Goal: Communication & Community: Share content

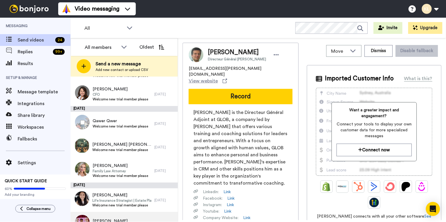
scroll to position [392, 0]
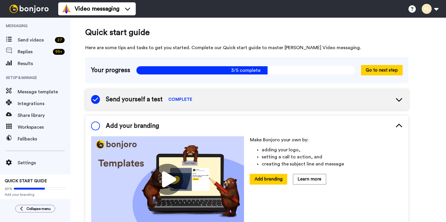
scroll to position [33, 0]
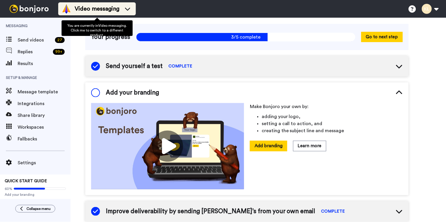
click at [94, 7] on span "Video messaging" at bounding box center [97, 9] width 45 height 8
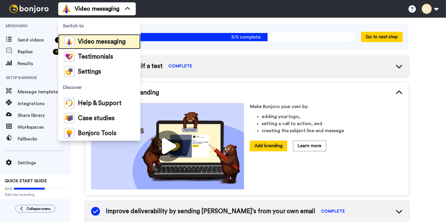
click at [96, 37] on div "Video messaging" at bounding box center [94, 41] width 61 height 10
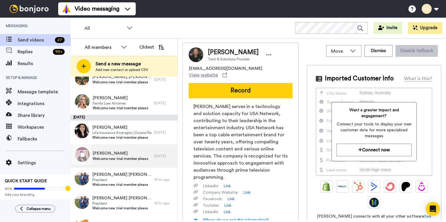
scroll to position [296, 0]
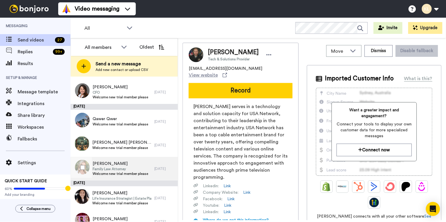
click at [134, 167] on span "Family Law Attorney" at bounding box center [121, 168] width 56 height 5
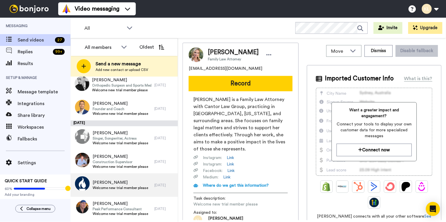
scroll to position [65, 0]
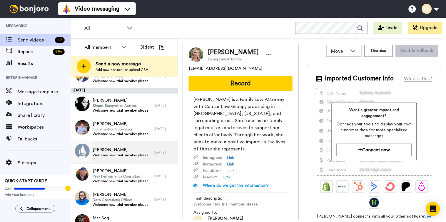
click at [125, 155] on span "Welcome new trial member please" at bounding box center [121, 155] width 56 height 5
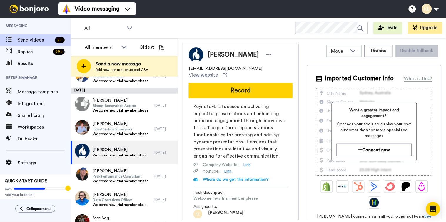
scroll to position [98, 0]
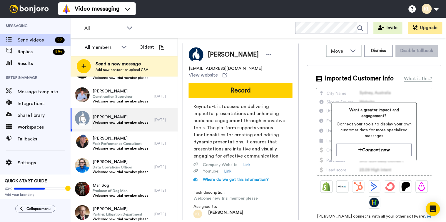
click at [119, 123] on span "Welcome new trial member please" at bounding box center [121, 122] width 56 height 5
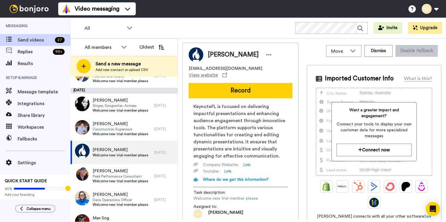
scroll to position [0, 0]
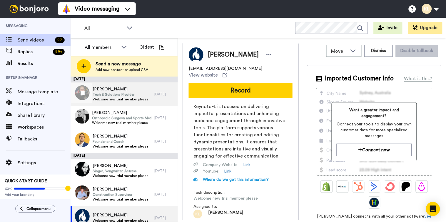
click at [128, 93] on span "Tech & Solutions Provider" at bounding box center [121, 94] width 56 height 5
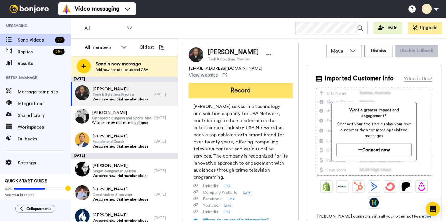
click at [244, 88] on button "Record" at bounding box center [241, 90] width 104 height 15
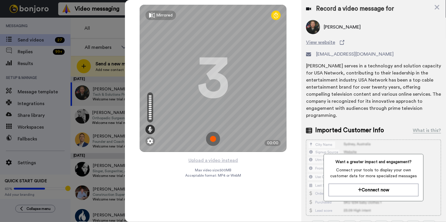
click at [214, 142] on img at bounding box center [213, 139] width 14 height 14
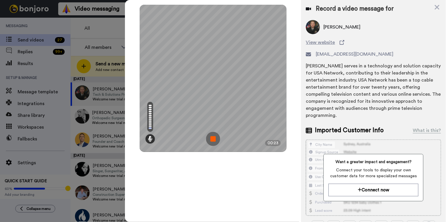
click at [215, 136] on img at bounding box center [213, 139] width 14 height 14
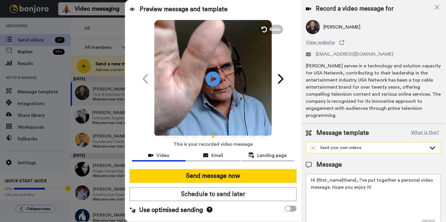
click at [333, 147] on div "Send your own videos" at bounding box center [369, 148] width 116 height 6
click at [340, 160] on div "[PERSON_NAME] @ Stealthseminar Welcome New Trial User" at bounding box center [373, 161] width 126 height 6
type textarea "Hi there {first_name} I recorded a message for you on this fine day, check it o…"
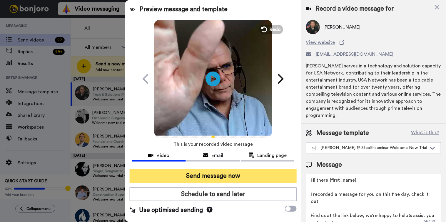
click at [255, 177] on button "Send message now" at bounding box center [213, 176] width 167 height 14
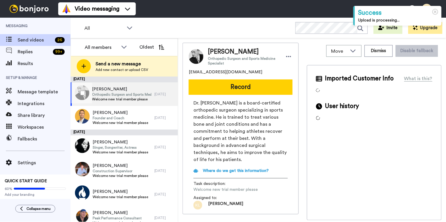
click at [115, 88] on span "Jose Ortega" at bounding box center [121, 89] width 59 height 6
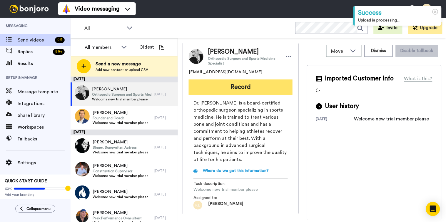
click at [255, 87] on button "Record" at bounding box center [241, 86] width 104 height 15
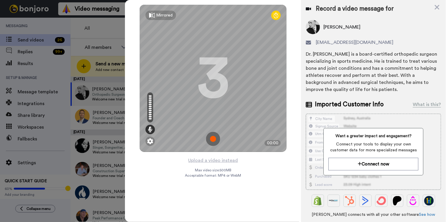
click at [212, 139] on img at bounding box center [213, 139] width 14 height 14
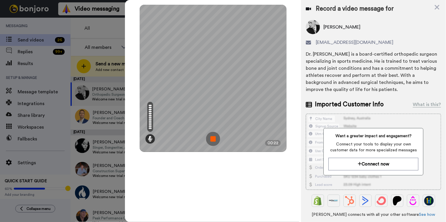
drag, startPoint x: 216, startPoint y: 139, endPoint x: 221, endPoint y: 139, distance: 4.1
click at [217, 139] on img at bounding box center [213, 139] width 14 height 14
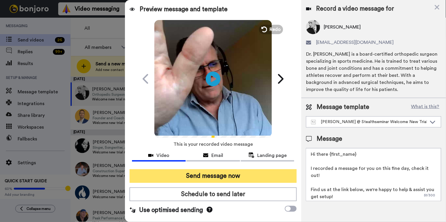
click at [264, 174] on button "Send message now" at bounding box center [213, 176] width 167 height 14
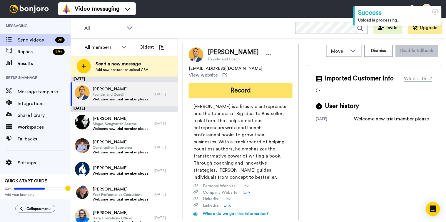
click at [260, 87] on button "Record" at bounding box center [241, 90] width 104 height 15
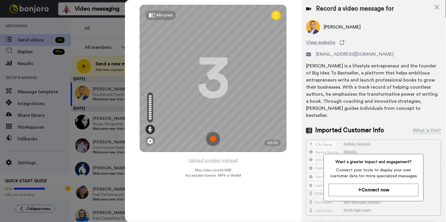
click at [213, 139] on img at bounding box center [213, 139] width 14 height 14
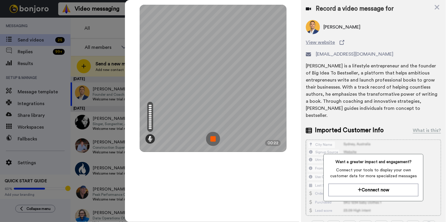
click at [218, 135] on img at bounding box center [213, 139] width 14 height 14
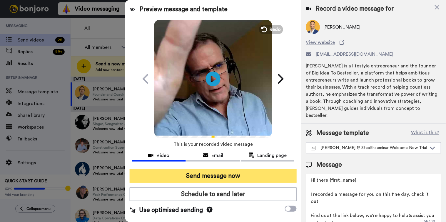
click at [217, 177] on button "Send message now" at bounding box center [213, 176] width 167 height 14
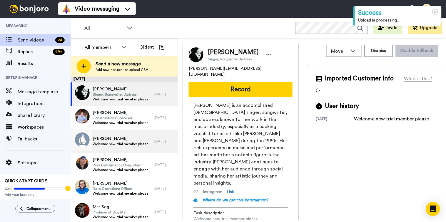
click at [126, 144] on span "Welcome new trial member please" at bounding box center [121, 143] width 56 height 5
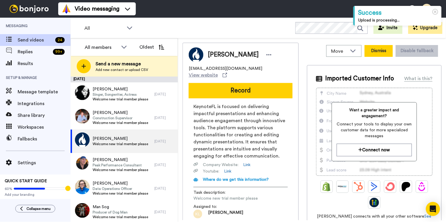
click at [371, 46] on button "Dismiss" at bounding box center [379, 51] width 28 height 12
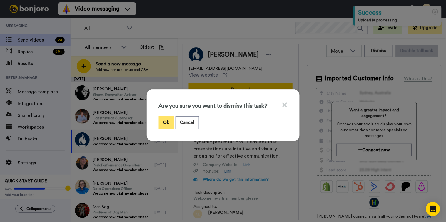
click at [161, 121] on button "Ok" at bounding box center [166, 122] width 15 height 13
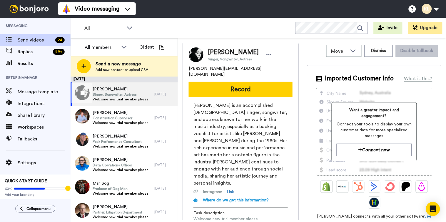
click at [117, 93] on span "Singer, Songwriter, Actress" at bounding box center [121, 94] width 56 height 5
click at [254, 88] on button "Record" at bounding box center [241, 89] width 104 height 15
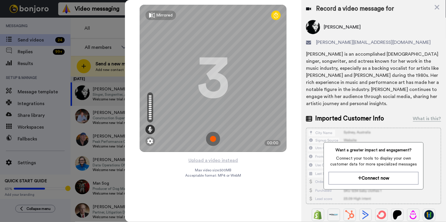
click at [216, 136] on img at bounding box center [213, 139] width 14 height 14
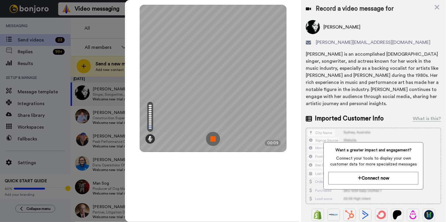
click at [216, 136] on img at bounding box center [213, 139] width 14 height 14
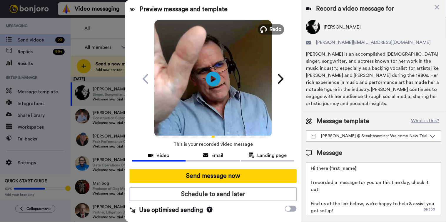
click at [274, 31] on span "Redo" at bounding box center [276, 29] width 12 height 8
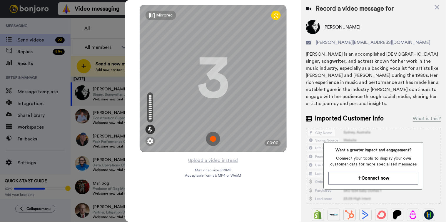
click at [216, 136] on img at bounding box center [213, 139] width 14 height 14
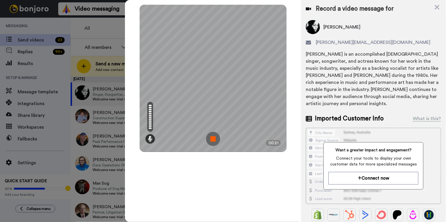
click at [216, 142] on img at bounding box center [213, 139] width 14 height 14
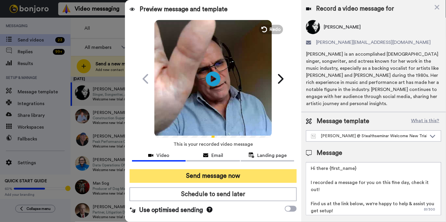
click at [216, 178] on button "Send message now" at bounding box center [213, 176] width 167 height 14
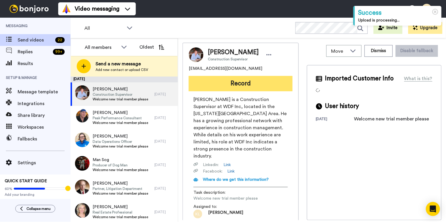
click at [260, 89] on button "Record" at bounding box center [241, 83] width 104 height 15
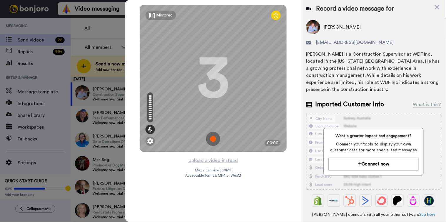
click at [214, 137] on img at bounding box center [213, 139] width 14 height 14
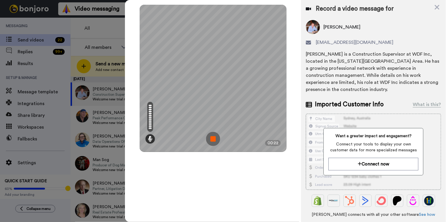
click at [215, 143] on img at bounding box center [213, 139] width 14 height 14
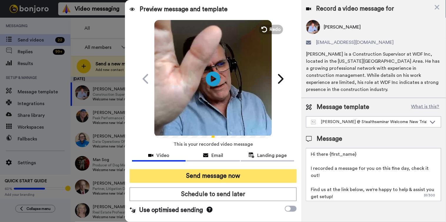
click at [224, 172] on button "Send message now" at bounding box center [213, 176] width 167 height 14
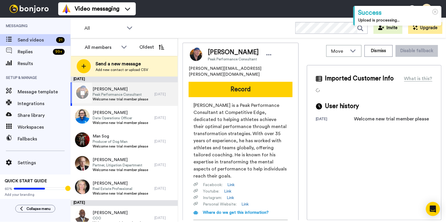
click at [125, 92] on span "Peak Performance Consultant" at bounding box center [121, 94] width 56 height 5
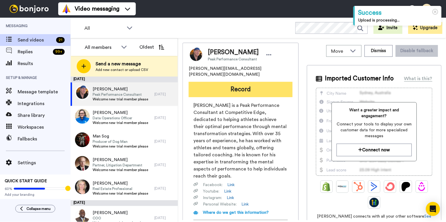
click at [250, 82] on button "Record" at bounding box center [241, 89] width 104 height 15
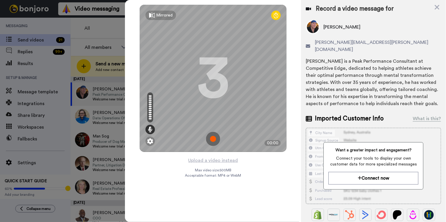
click at [217, 140] on img at bounding box center [213, 139] width 14 height 14
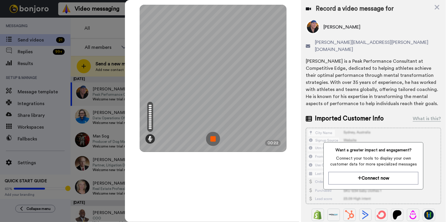
click at [216, 137] on img at bounding box center [213, 139] width 14 height 14
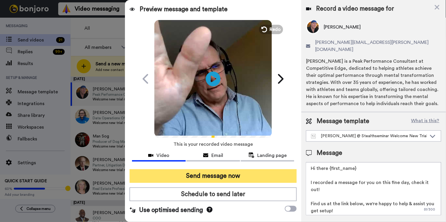
click at [220, 174] on button "Send message now" at bounding box center [213, 176] width 167 height 14
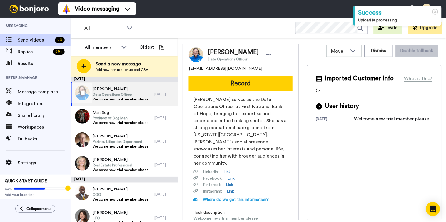
click at [130, 91] on span "Linda Riedy" at bounding box center [121, 89] width 56 height 6
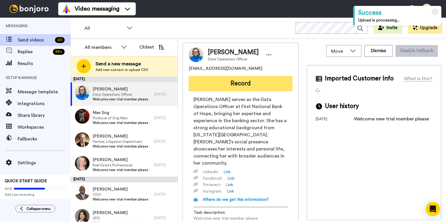
click at [251, 84] on button "Record" at bounding box center [241, 83] width 104 height 15
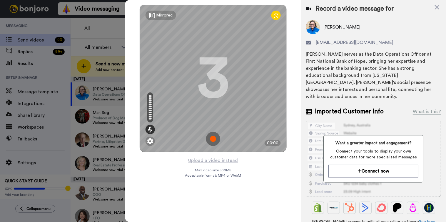
click at [217, 136] on img at bounding box center [213, 139] width 14 height 14
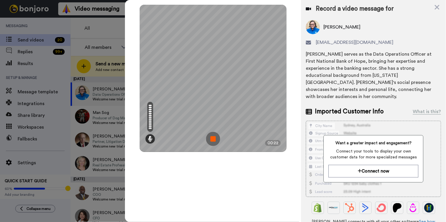
click at [211, 136] on img at bounding box center [213, 139] width 14 height 14
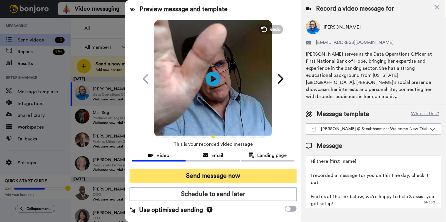
click at [228, 169] on button "Send message now" at bounding box center [213, 176] width 167 height 14
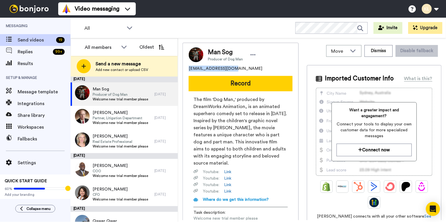
drag, startPoint x: 238, startPoint y: 65, endPoint x: 186, endPoint y: 65, distance: 52.4
click at [186, 65] on div "Man Sog Producer of Dog Man [EMAIL_ADDRESS][DOMAIN_NAME] Record The film 'Dog M…" at bounding box center [241, 143] width 116 height 200
copy span "[EMAIL_ADDRESS][DOMAIN_NAME]"
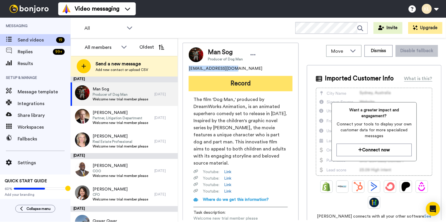
click at [241, 86] on button "Record" at bounding box center [241, 83] width 104 height 15
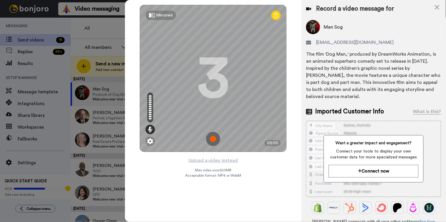
click at [215, 139] on img at bounding box center [213, 139] width 14 height 14
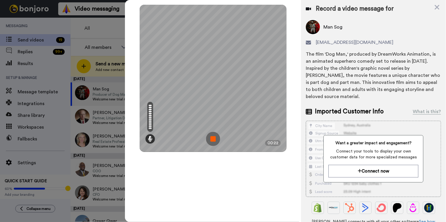
click at [212, 141] on img at bounding box center [213, 139] width 14 height 14
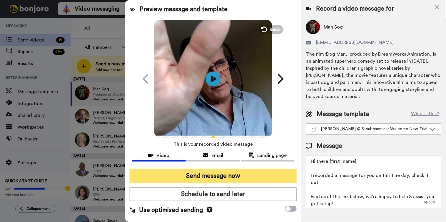
click at [228, 174] on button "Send message now" at bounding box center [213, 176] width 167 height 14
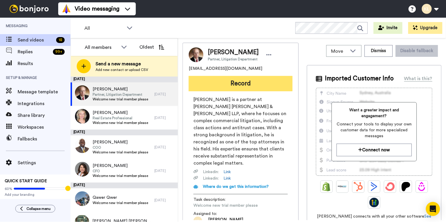
click at [248, 80] on button "Record" at bounding box center [241, 83] width 104 height 15
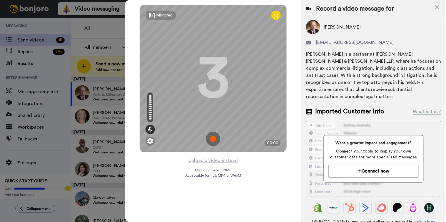
click at [216, 140] on img at bounding box center [213, 139] width 14 height 14
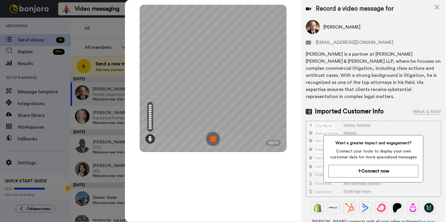
click at [216, 140] on img at bounding box center [213, 139] width 14 height 14
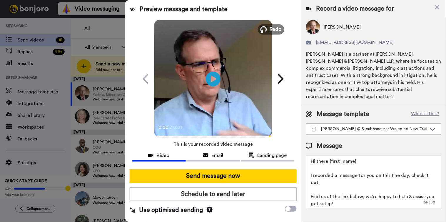
click at [274, 26] on span "Redo" at bounding box center [276, 29] width 12 height 8
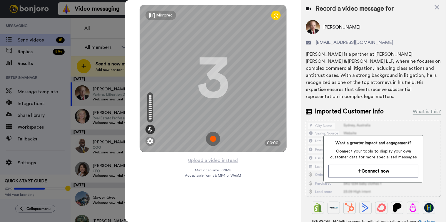
click at [216, 136] on img at bounding box center [213, 139] width 14 height 14
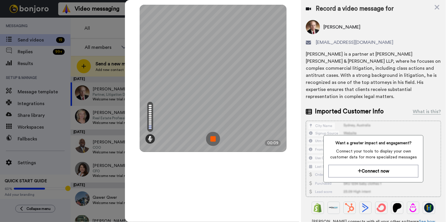
click at [212, 140] on img at bounding box center [213, 139] width 14 height 14
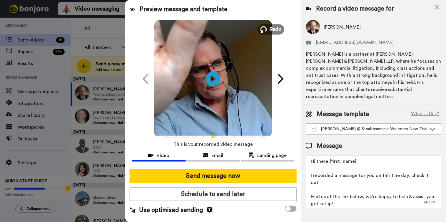
click at [272, 31] on span "Redo" at bounding box center [276, 29] width 12 height 8
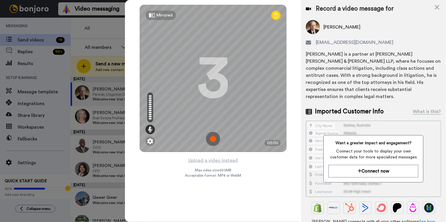
click at [215, 139] on img at bounding box center [213, 139] width 14 height 14
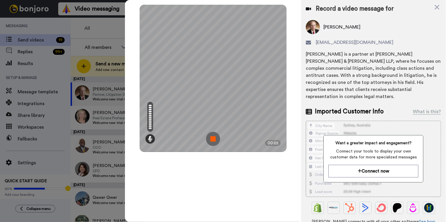
click at [217, 137] on img at bounding box center [213, 139] width 14 height 14
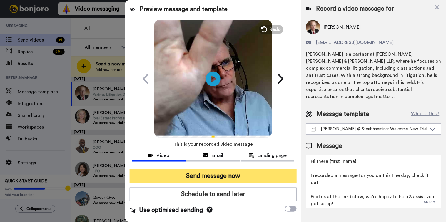
click at [234, 175] on button "Send message now" at bounding box center [213, 176] width 167 height 14
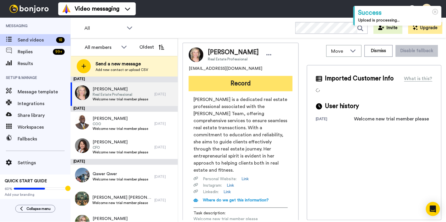
click at [235, 85] on button "Record" at bounding box center [241, 83] width 104 height 15
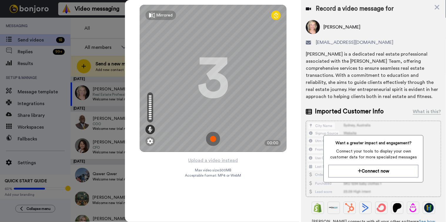
click at [217, 141] on img at bounding box center [213, 139] width 14 height 14
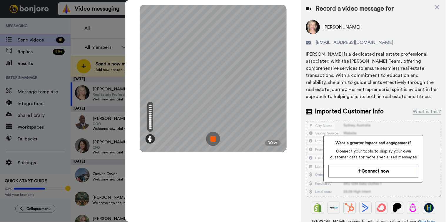
click at [214, 140] on img at bounding box center [213, 139] width 14 height 14
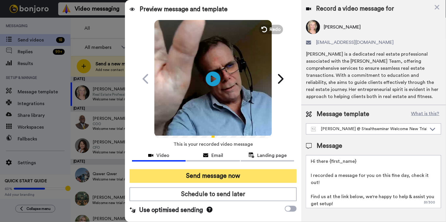
click at [216, 176] on button "Send message now" at bounding box center [213, 176] width 167 height 14
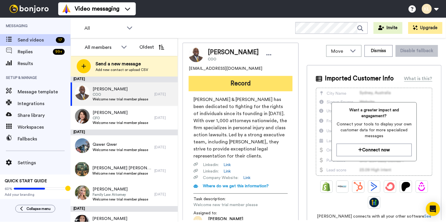
click at [241, 84] on button "Record" at bounding box center [241, 83] width 104 height 15
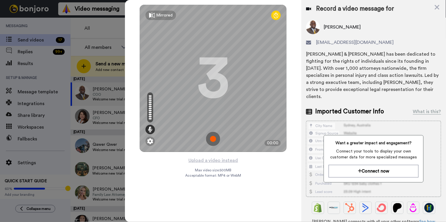
click at [216, 137] on img at bounding box center [213, 139] width 14 height 14
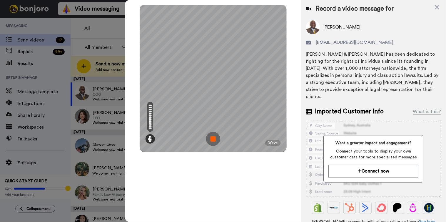
click at [215, 137] on img at bounding box center [213, 139] width 14 height 14
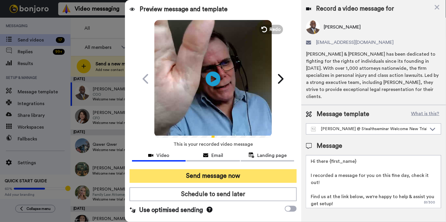
click at [221, 179] on button "Send message now" at bounding box center [213, 176] width 167 height 14
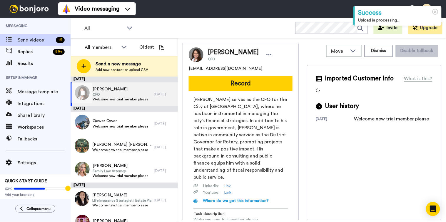
click at [124, 91] on span "Max Duplant" at bounding box center [121, 89] width 56 height 6
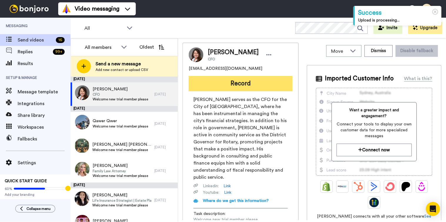
click at [256, 82] on button "Record" at bounding box center [241, 83] width 104 height 15
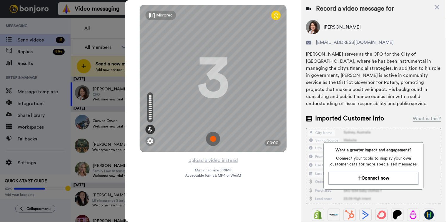
click at [214, 135] on img at bounding box center [213, 139] width 14 height 14
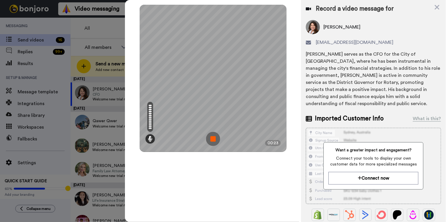
click at [212, 134] on img at bounding box center [213, 139] width 14 height 14
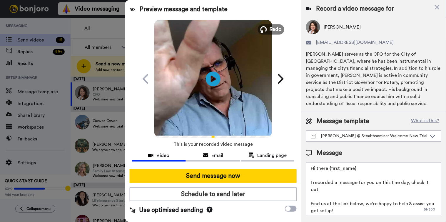
click at [276, 31] on span "Redo" at bounding box center [276, 29] width 12 height 8
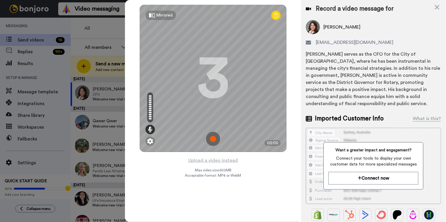
click at [216, 139] on img at bounding box center [213, 139] width 14 height 14
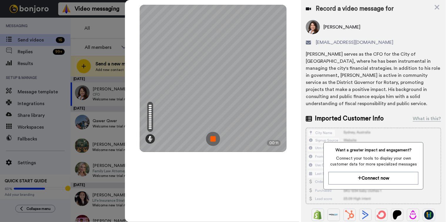
click at [215, 142] on img at bounding box center [213, 139] width 14 height 14
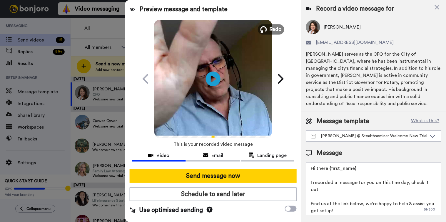
click at [278, 26] on span "Redo" at bounding box center [276, 29] width 12 height 8
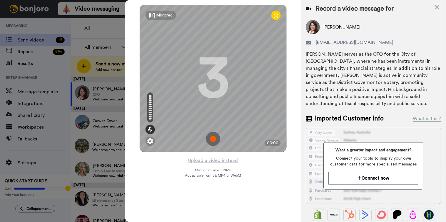
click at [211, 141] on img at bounding box center [213, 139] width 14 height 14
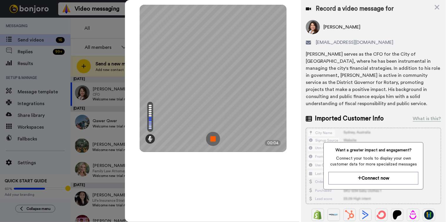
click at [211, 141] on img at bounding box center [213, 139] width 14 height 14
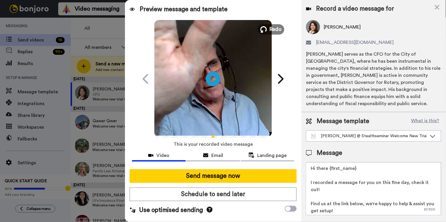
click at [275, 27] on span "Redo" at bounding box center [276, 29] width 12 height 8
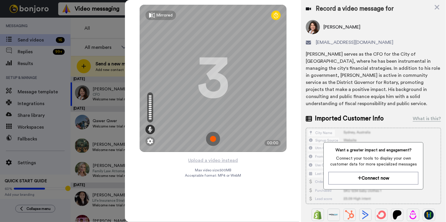
click at [214, 140] on img at bounding box center [213, 139] width 14 height 14
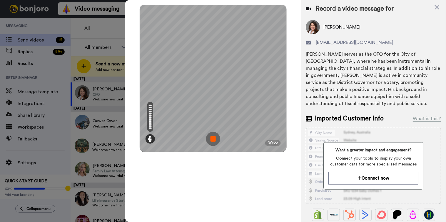
click at [215, 133] on img at bounding box center [213, 139] width 14 height 14
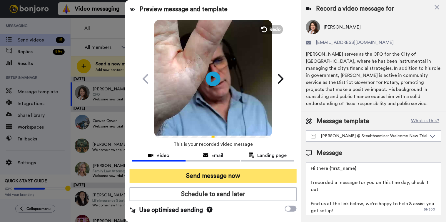
click at [230, 176] on button "Send message now" at bounding box center [213, 176] width 167 height 14
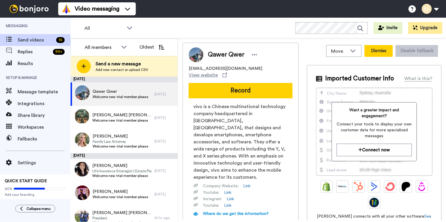
click at [380, 52] on button "Dismiss" at bounding box center [379, 51] width 28 height 12
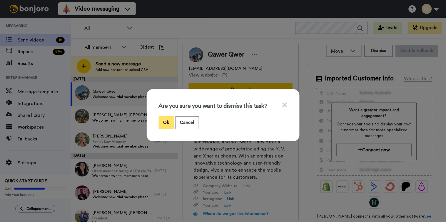
click at [166, 124] on button "Ok" at bounding box center [166, 122] width 15 height 13
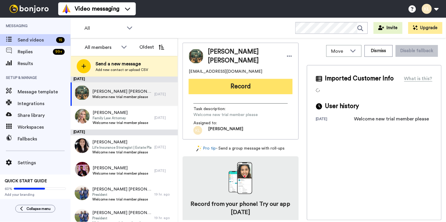
click at [260, 80] on button "Record" at bounding box center [241, 86] width 104 height 15
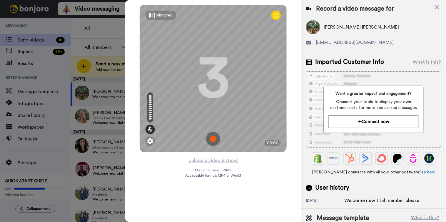
click at [214, 140] on img at bounding box center [213, 139] width 14 height 14
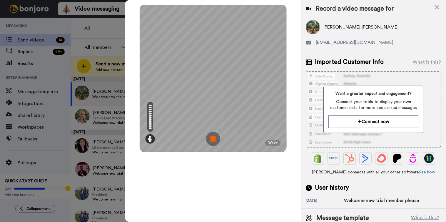
click at [215, 143] on img at bounding box center [213, 139] width 14 height 14
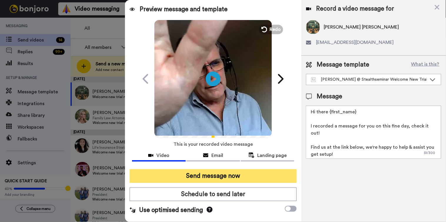
click at [228, 177] on button "Send message now" at bounding box center [213, 176] width 167 height 14
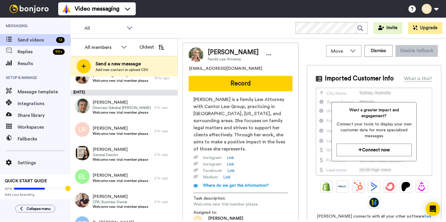
scroll to position [65, 0]
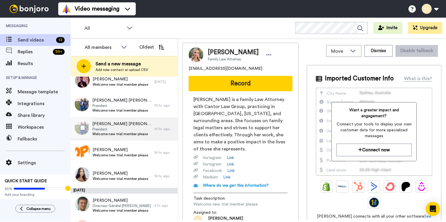
click at [133, 131] on span "President" at bounding box center [121, 129] width 59 height 5
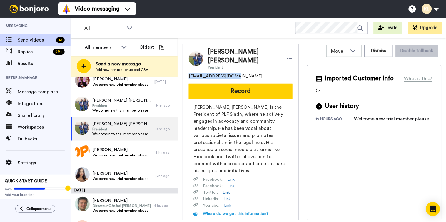
drag, startPoint x: 237, startPoint y: 69, endPoint x: 184, endPoint y: 69, distance: 52.9
click at [184, 69] on div "[PERSON_NAME] [PERSON_NAME] President [EMAIL_ADDRESS][DOMAIN_NAME] Record [PERS…" at bounding box center [241, 150] width 116 height 214
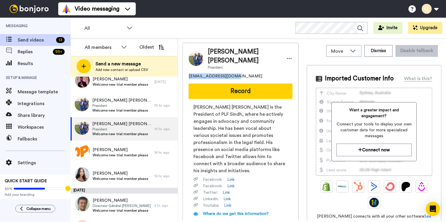
copy span "[EMAIL_ADDRESS][DOMAIN_NAME]"
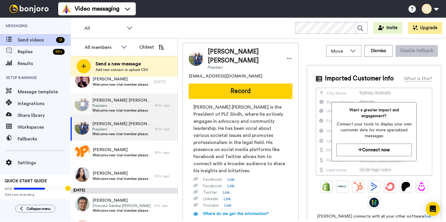
click at [136, 105] on span "President" at bounding box center [121, 105] width 59 height 5
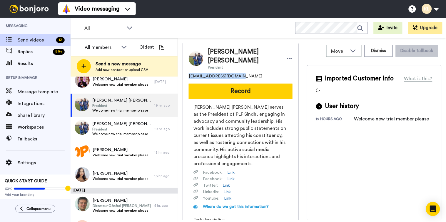
drag, startPoint x: 243, startPoint y: 68, endPoint x: 185, endPoint y: 68, distance: 57.3
click at [185, 68] on div "[PERSON_NAME] [PERSON_NAME] President [PERSON_NAME][EMAIL_ADDRESS][DOMAIN_NAME]…" at bounding box center [241, 146] width 116 height 207
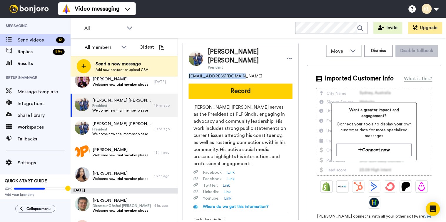
copy span "[EMAIL_ADDRESS][DOMAIN_NAME]"
click at [135, 101] on span "[PERSON_NAME] [PERSON_NAME]" at bounding box center [121, 100] width 59 height 6
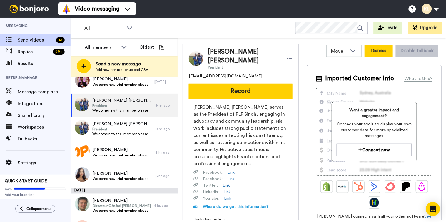
click at [376, 55] on button "Dismiss" at bounding box center [379, 51] width 28 height 12
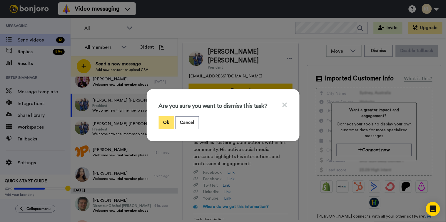
click at [163, 123] on button "Ok" at bounding box center [166, 122] width 15 height 13
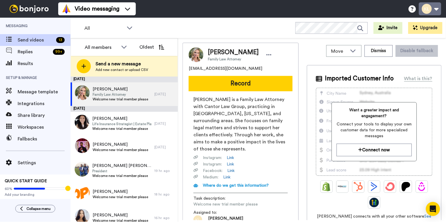
click at [437, 10] on button at bounding box center [430, 8] width 22 height 13
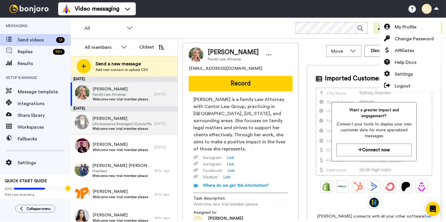
click at [131, 122] on span "Life Insurance Strategist | Estate Planner" at bounding box center [121, 123] width 59 height 5
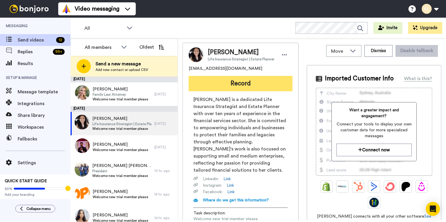
click at [260, 81] on button "Record" at bounding box center [241, 83] width 104 height 15
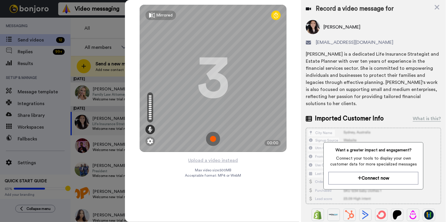
click at [215, 141] on img at bounding box center [213, 139] width 14 height 14
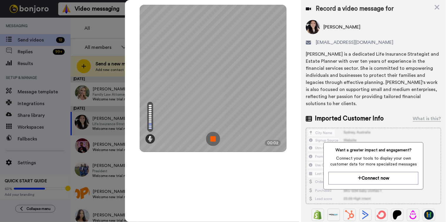
click at [215, 141] on img at bounding box center [213, 139] width 14 height 14
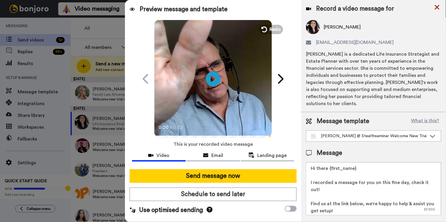
click at [437, 8] on icon at bounding box center [437, 7] width 5 height 5
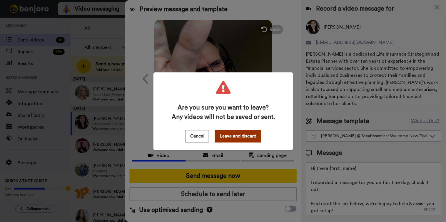
click at [245, 137] on button "Leave and discard" at bounding box center [238, 136] width 46 height 12
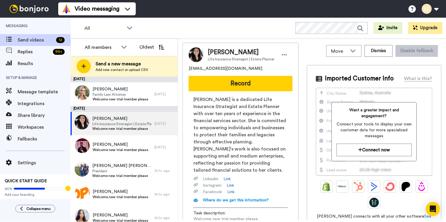
click at [254, 20] on div "All WORKSPACES View all All Default Task List + Add a new workspace Invite Upgr…" at bounding box center [259, 28] width 376 height 21
click at [439, 10] on button at bounding box center [430, 8] width 22 height 13
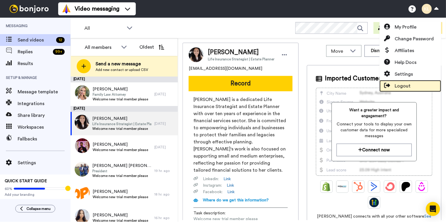
click at [404, 84] on span "Logout" at bounding box center [403, 85] width 16 height 7
